Goal: Information Seeking & Learning: Learn about a topic

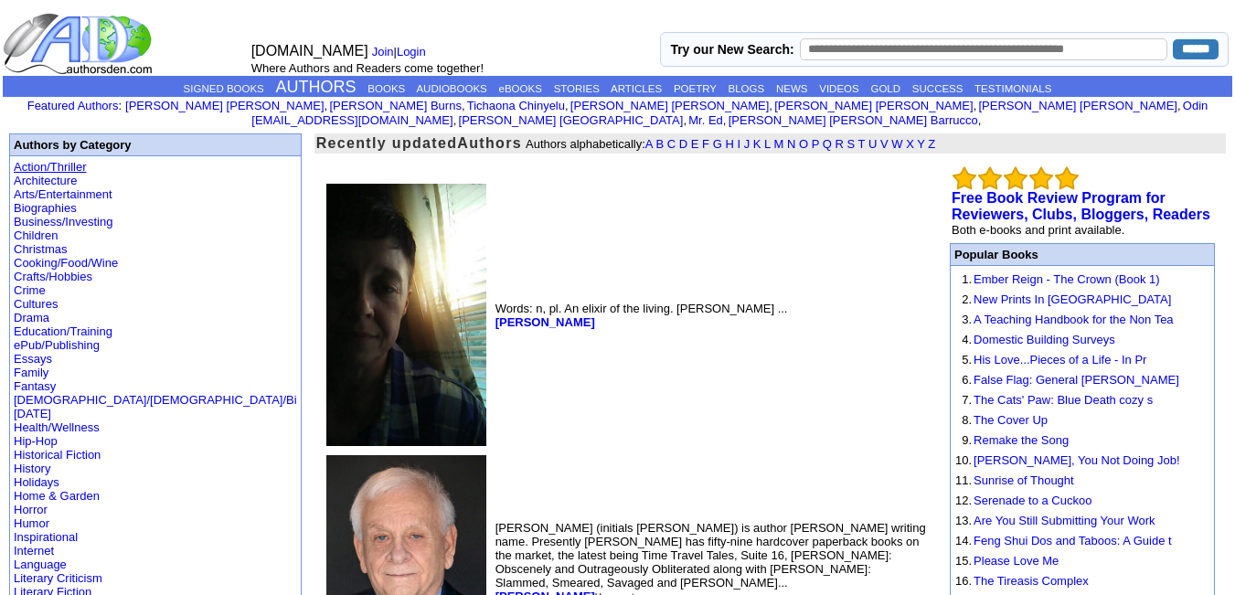
click at [76, 160] on link "Action/Thriller" at bounding box center [50, 167] width 72 height 14
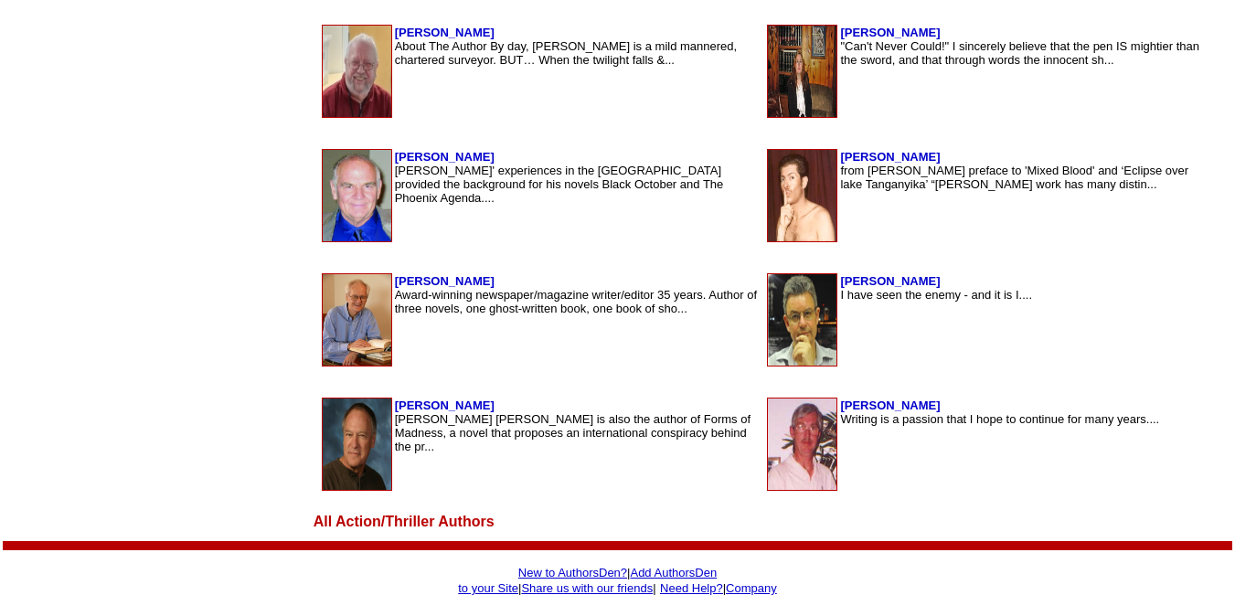
scroll to position [3248, 0]
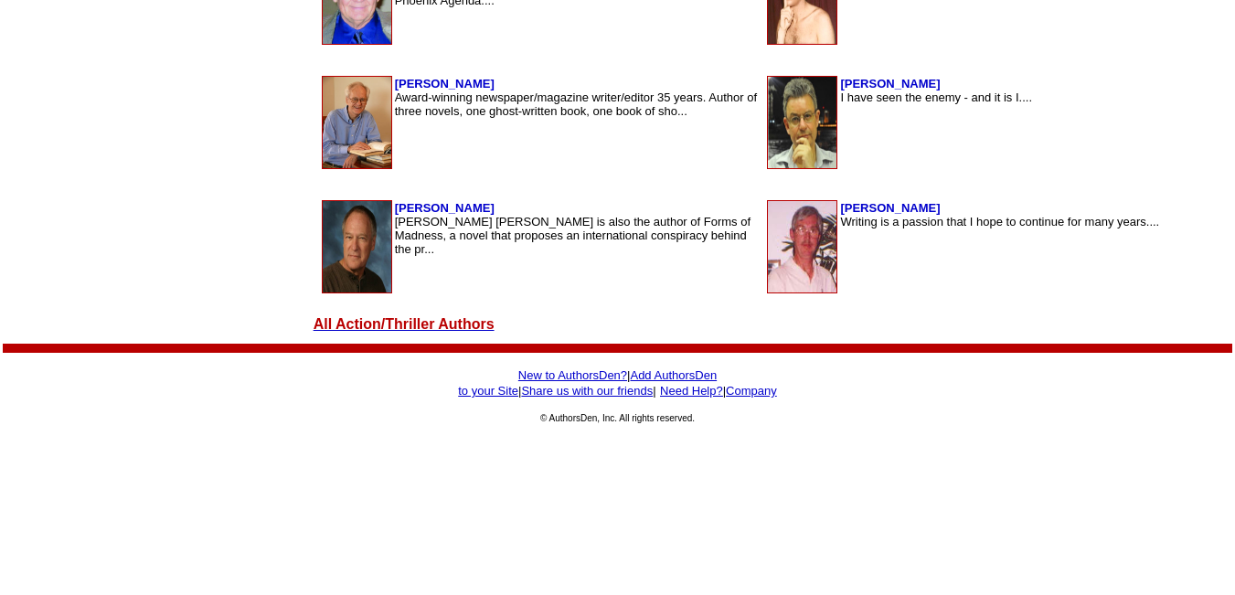
click at [313, 318] on font "All Action/Thriller Authors" at bounding box center [403, 324] width 181 height 16
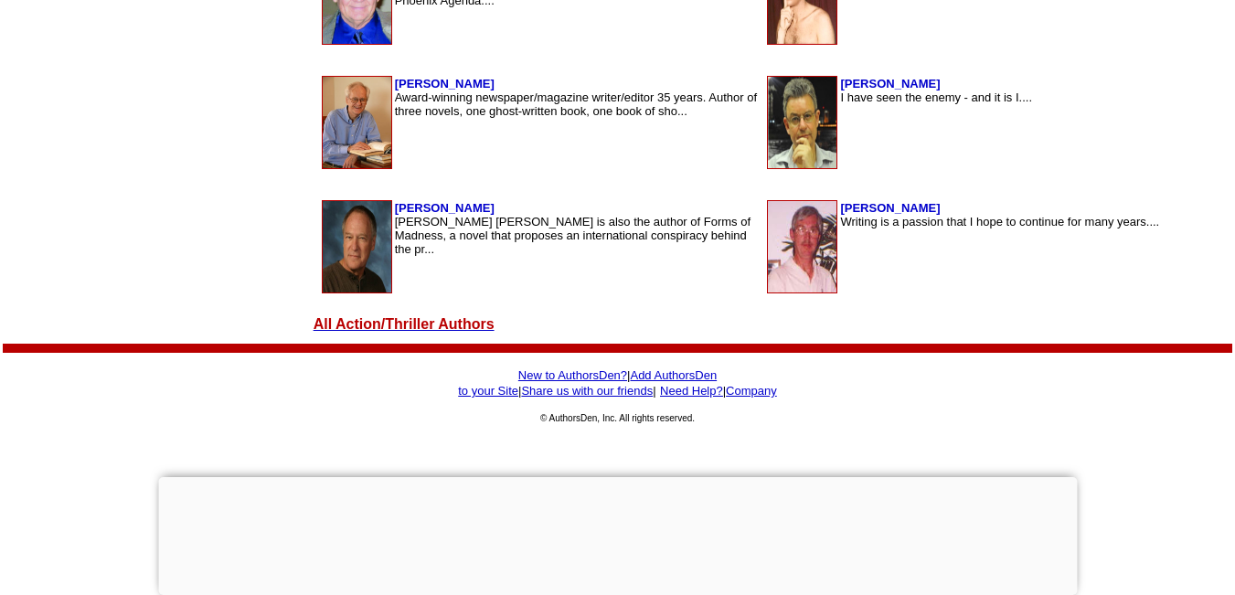
click at [334, 321] on font "All Action/Thriller Authors" at bounding box center [403, 324] width 181 height 16
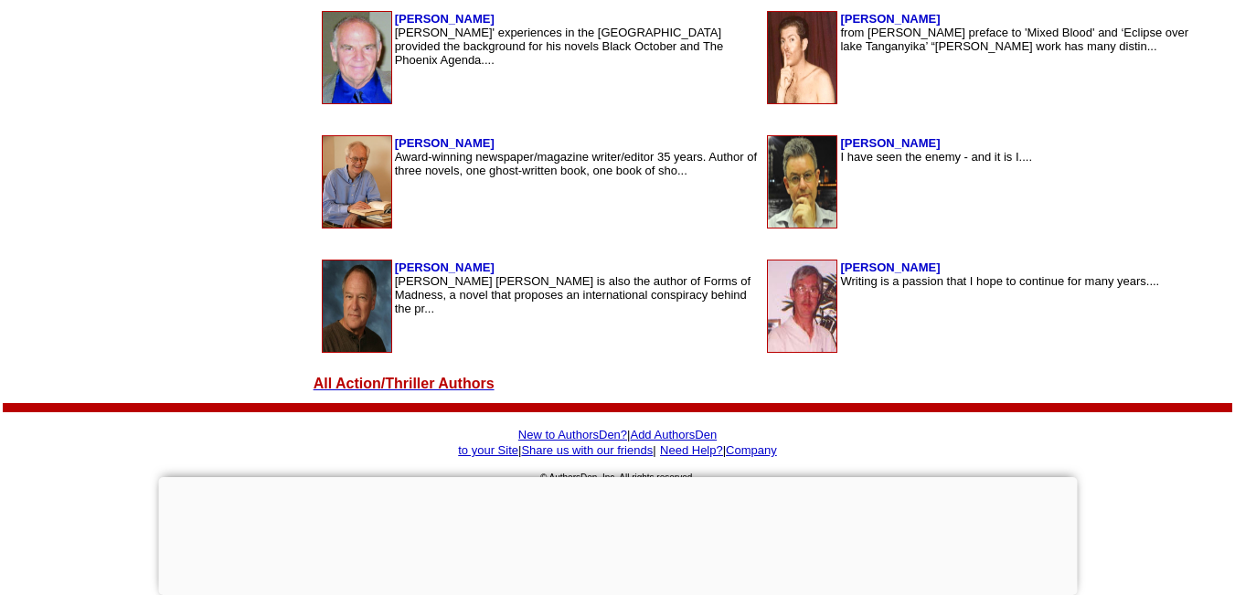
scroll to position [3188, 0]
drag, startPoint x: 352, startPoint y: 324, endPoint x: 312, endPoint y: 387, distance: 74.0
click at [313, 387] on font "All Action/Thriller Authors" at bounding box center [403, 385] width 181 height 16
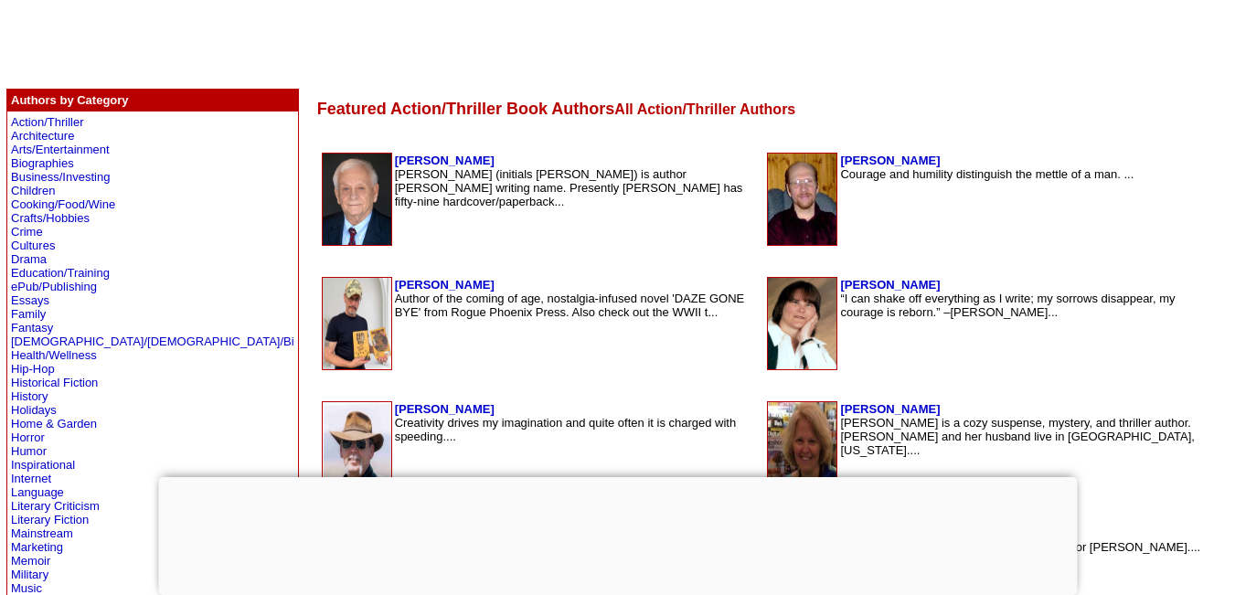
scroll to position [307, 0]
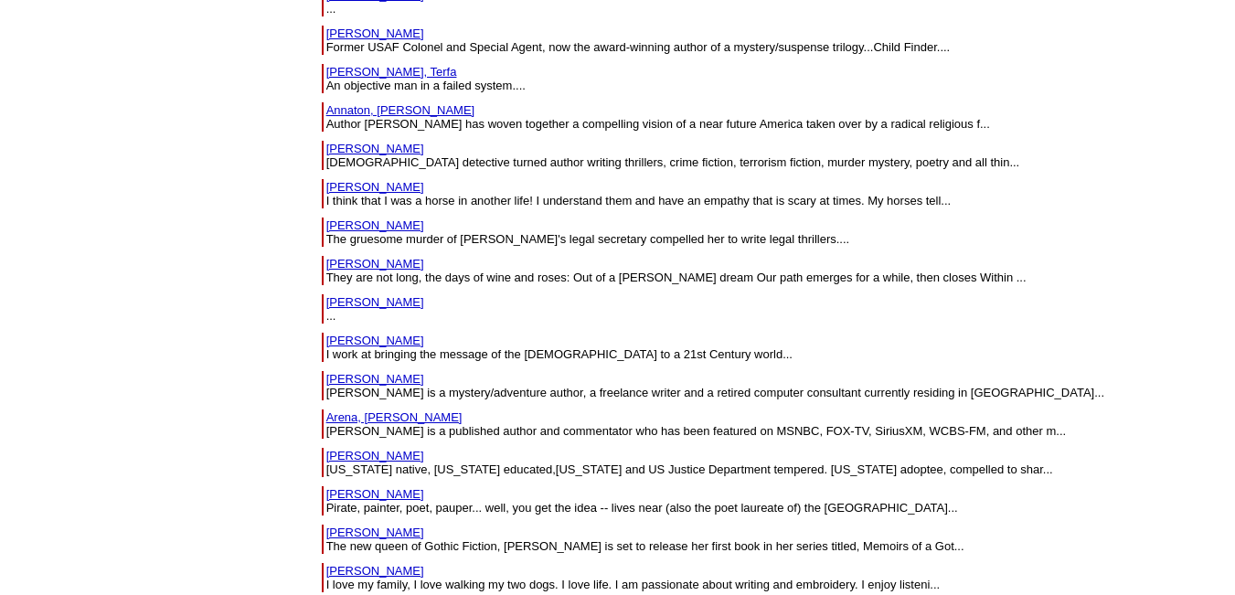
scroll to position [1990, 0]
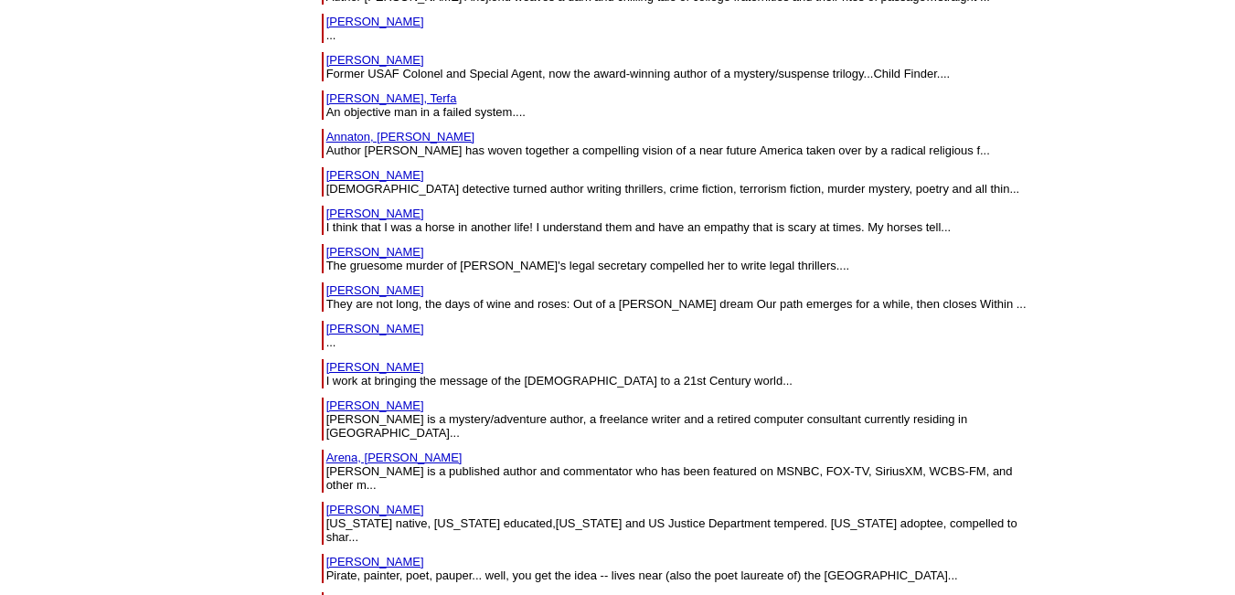
drag, startPoint x: 254, startPoint y: 292, endPoint x: 196, endPoint y: 287, distance: 57.8
click at [317, 355] on td "[PERSON_NAME] work at bringing the message of the [DEMOGRAPHIC_DATA] to a 21st …" at bounding box center [676, 374] width 719 height 38
drag, startPoint x: 271, startPoint y: 329, endPoint x: 204, endPoint y: 333, distance: 66.8
click at [325, 398] on td "[PERSON_NAME], R [PERSON_NAME] is a mystery/adventure author, a freelance write…" at bounding box center [678, 419] width 706 height 43
copy link "[PERSON_NAME]"
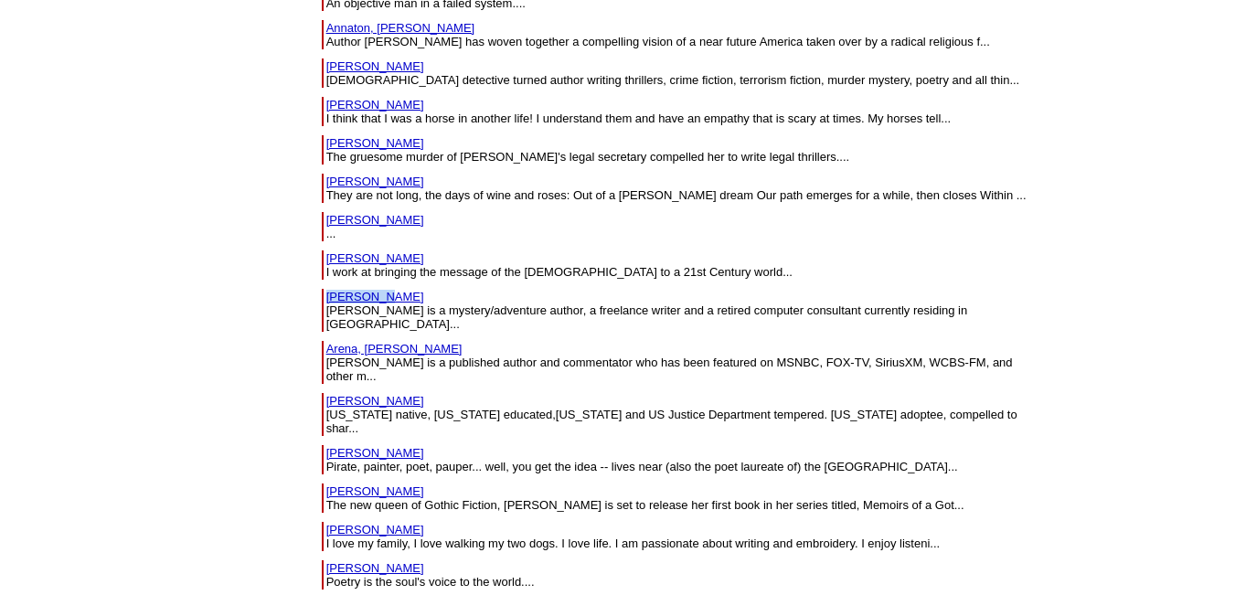
scroll to position [2107, 0]
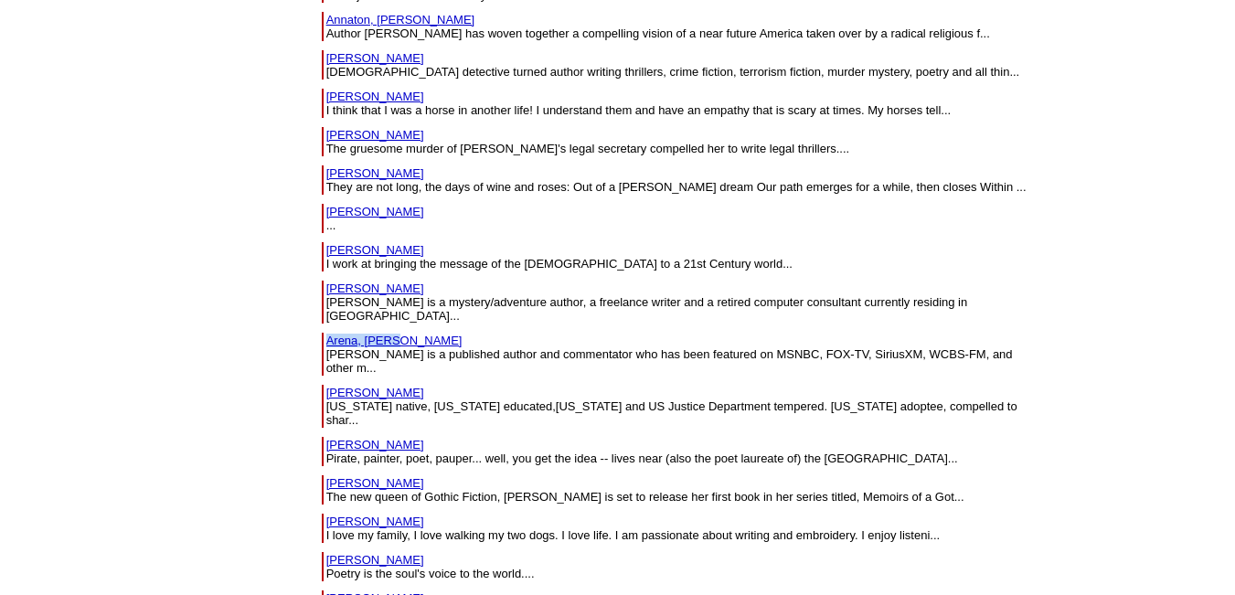
drag, startPoint x: 278, startPoint y: 259, endPoint x: 192, endPoint y: 247, distance: 86.7
click at [317, 328] on td "Arena, [PERSON_NAME] is a published author and commentator who has been feature…" at bounding box center [676, 354] width 719 height 52
copy tbody "Arena, [PERSON_NAME]"
drag, startPoint x: 313, startPoint y: 291, endPoint x: 197, endPoint y: 292, distance: 116.1
click at [320, 383] on table "[PERSON_NAME] [US_STATE] native, [US_STATE] educated,[US_STATE] and US Justice …" at bounding box center [677, 406] width 714 height 47
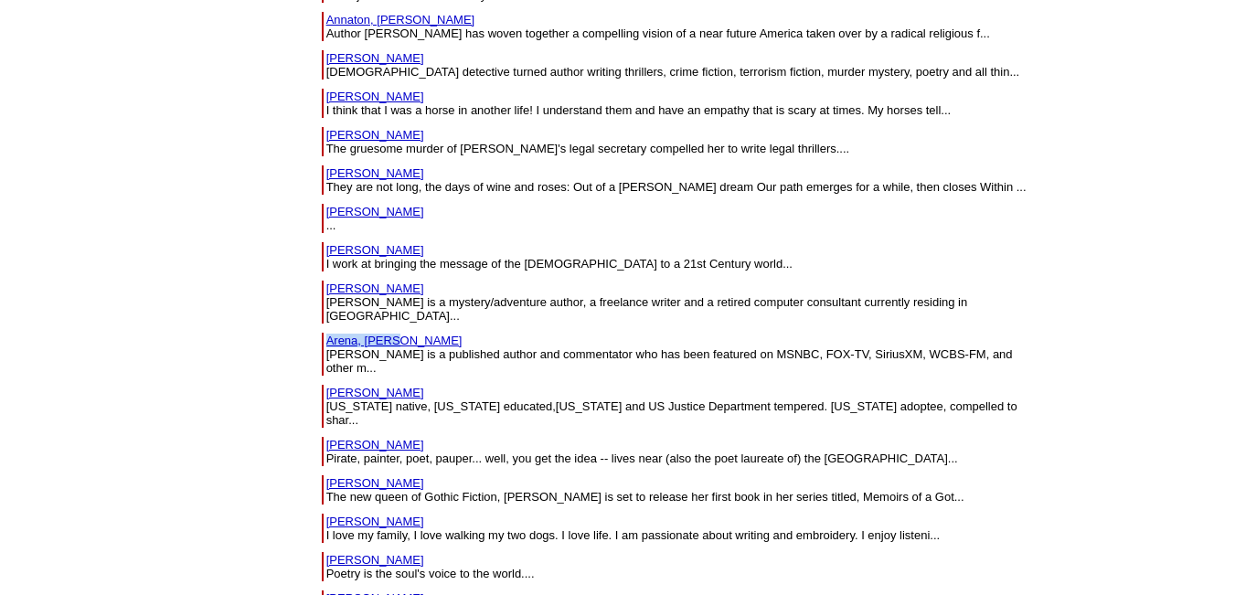
copy tr "[PERSON_NAME]"
drag, startPoint x: 284, startPoint y: 331, endPoint x: 197, endPoint y: 330, distance: 86.8
click at [320, 435] on table "[PERSON_NAME] Pirate, painter, poet, pauper... well, you get the idea -- lives …" at bounding box center [677, 451] width 714 height 33
copy tr "[PERSON_NAME]"
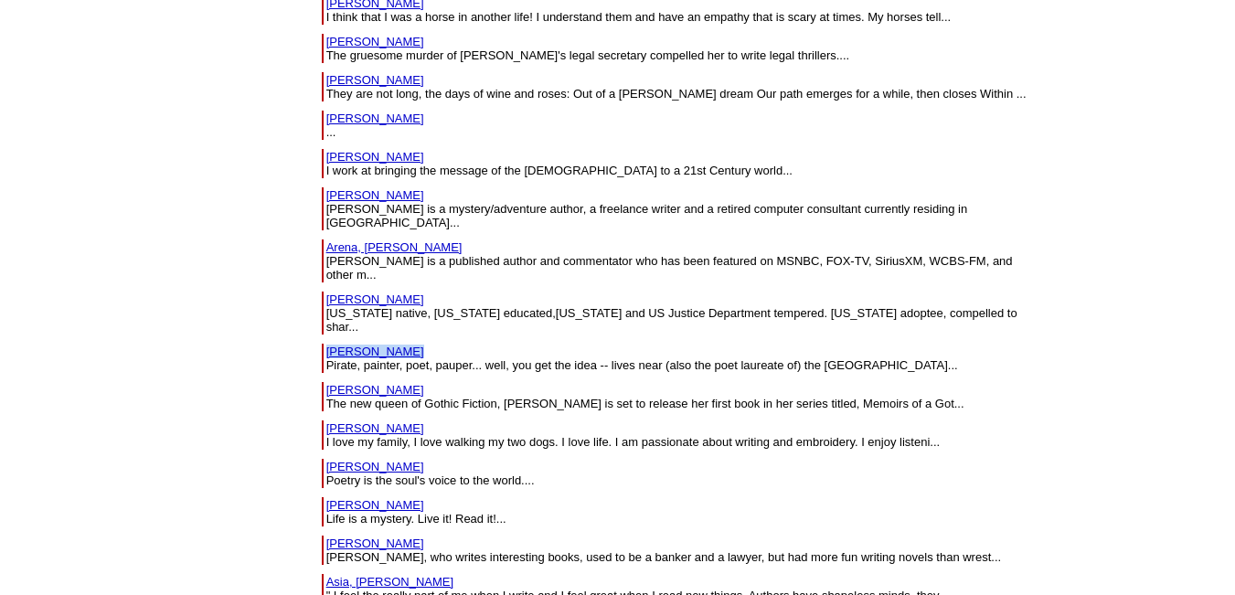
drag, startPoint x: 310, startPoint y: 270, endPoint x: 313, endPoint y: 285, distance: 15.8
click at [317, 377] on td "[PERSON_NAME] The new queen of Gothic Fiction, [PERSON_NAME] is set to release …" at bounding box center [676, 396] width 719 height 38
copy tbody "[PERSON_NAME]"
drag, startPoint x: 305, startPoint y: 313, endPoint x: 197, endPoint y: 315, distance: 107.9
click at [320, 419] on table "[PERSON_NAME] I love my family, I love walking my two dogs. I love life. I am p…" at bounding box center [677, 435] width 714 height 33
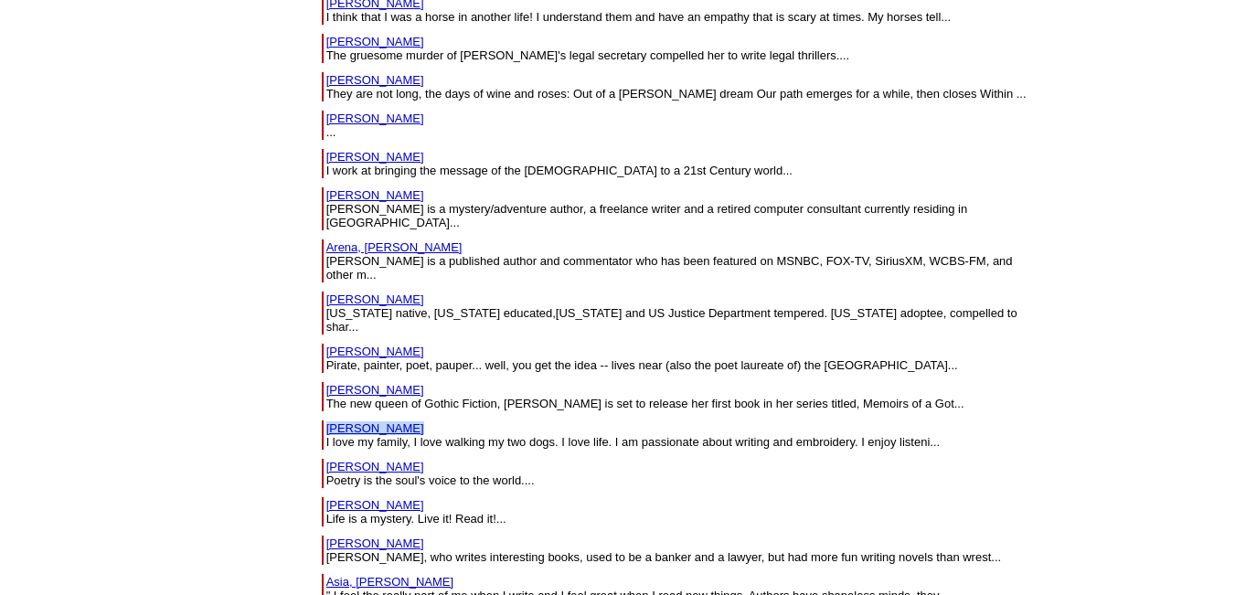
copy tr "[PERSON_NAME]"
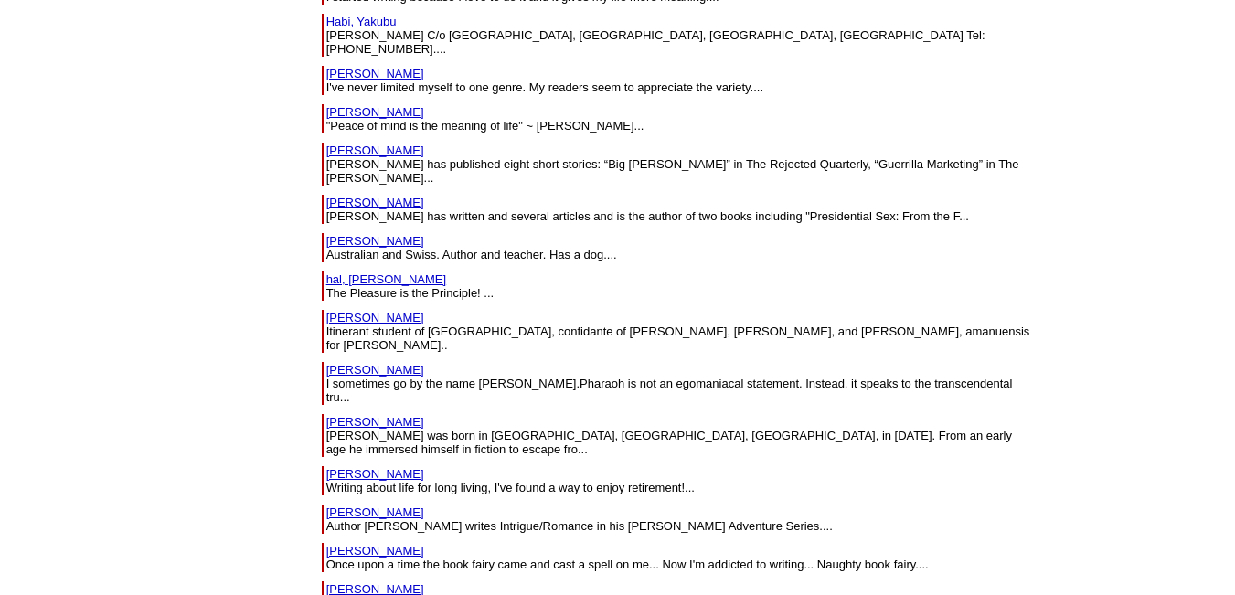
scroll to position [31263, 0]
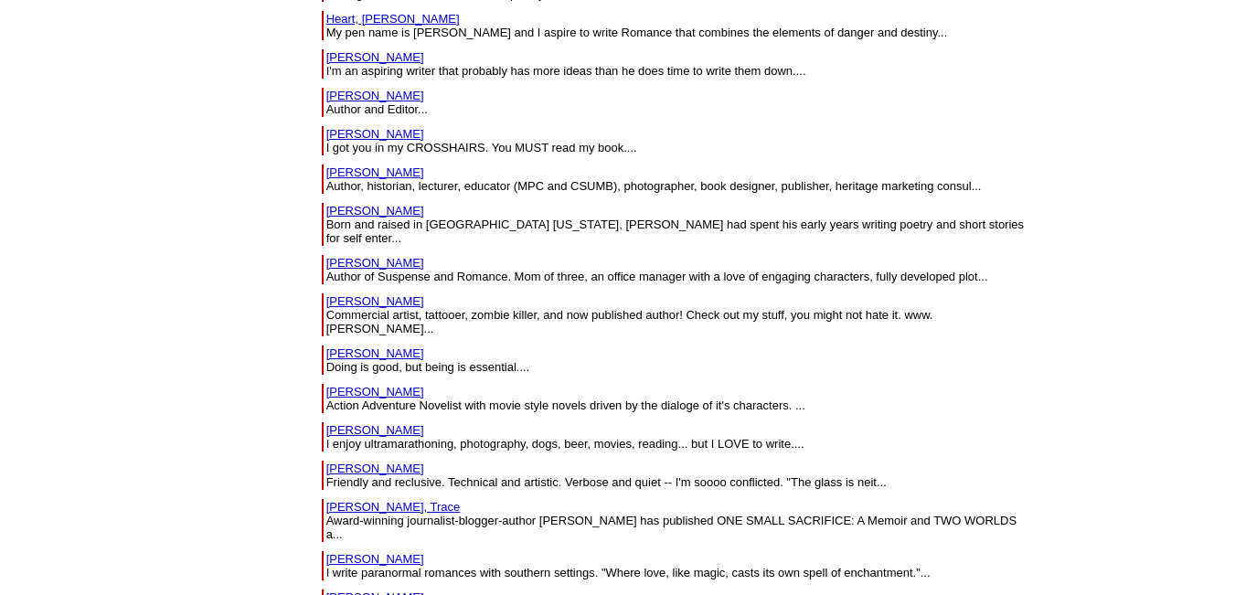
drag, startPoint x: 314, startPoint y: 273, endPoint x: 279, endPoint y: 298, distance: 43.3
drag, startPoint x: 313, startPoint y: 294, endPoint x: 190, endPoint y: 283, distance: 123.0
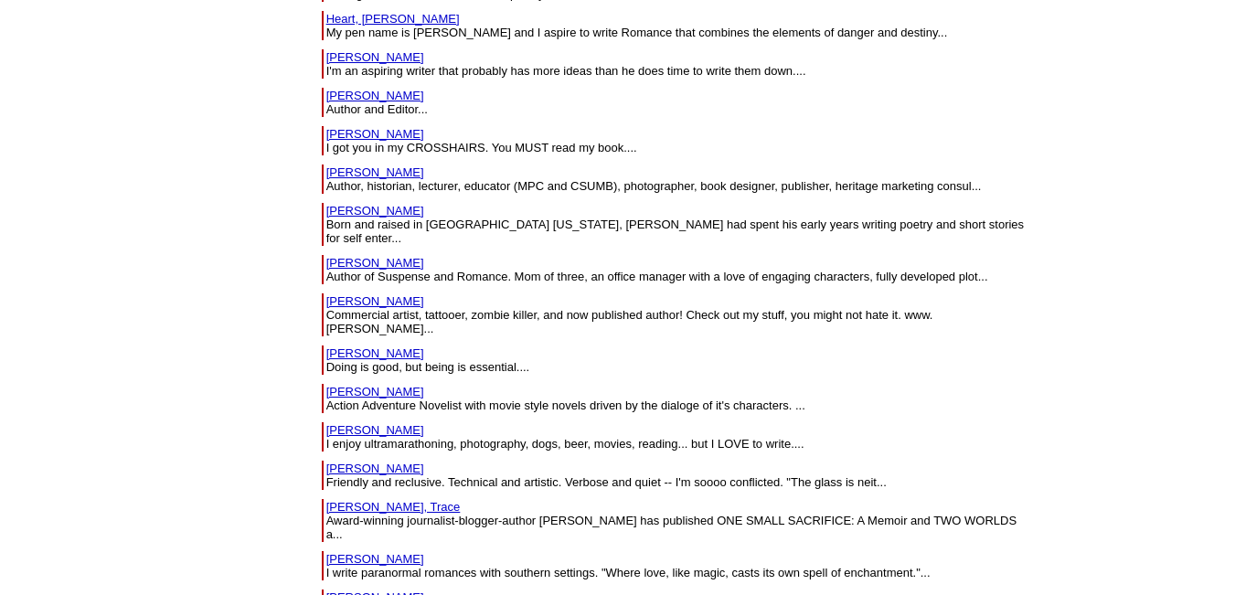
drag, startPoint x: 312, startPoint y: 285, endPoint x: 195, endPoint y: 287, distance: 117.0
copy tr "[PERSON_NAME]"
drag, startPoint x: 284, startPoint y: 319, endPoint x: 198, endPoint y: 325, distance: 86.1
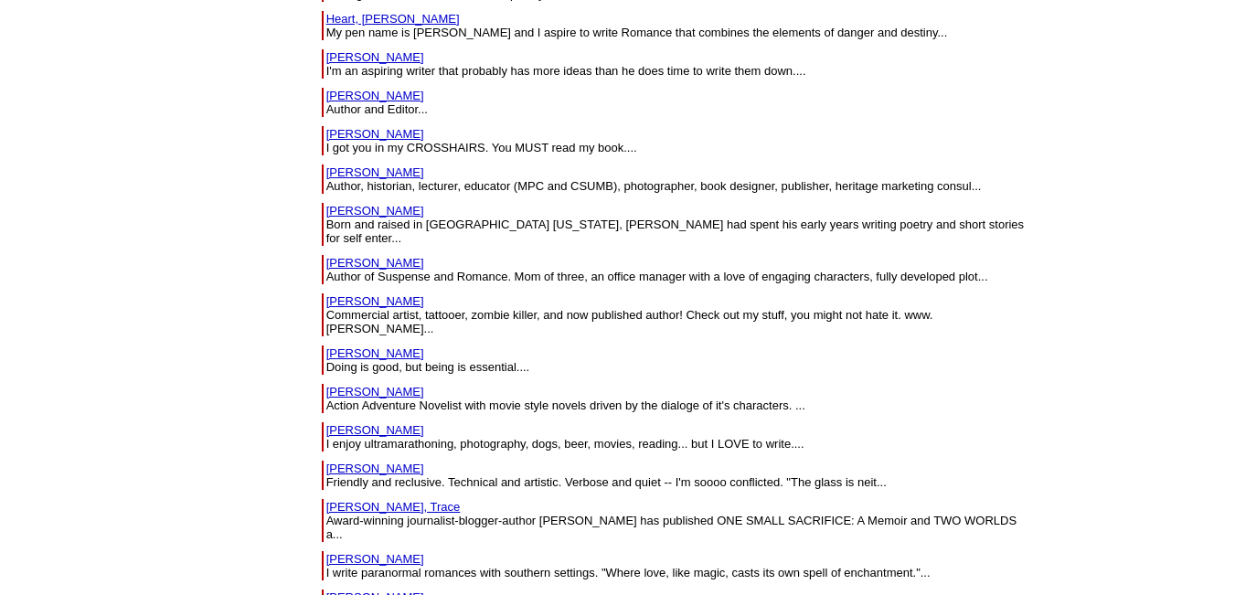
copy link "[PERSON_NAME]"
drag, startPoint x: 298, startPoint y: 359, endPoint x: 202, endPoint y: 356, distance: 96.0
copy tbody "[PERSON_NAME]"
